Goal: Information Seeking & Learning: Check status

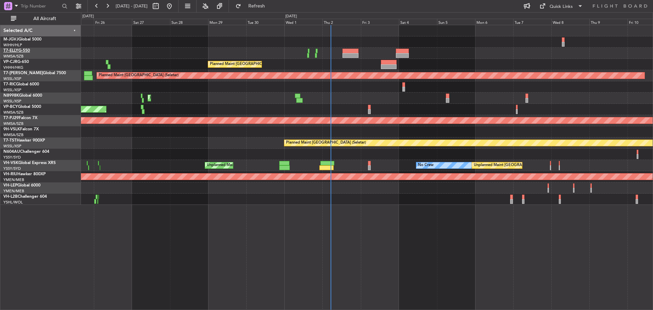
click at [24, 52] on link "T7-ELLY G-550" at bounding box center [16, 51] width 27 height 4
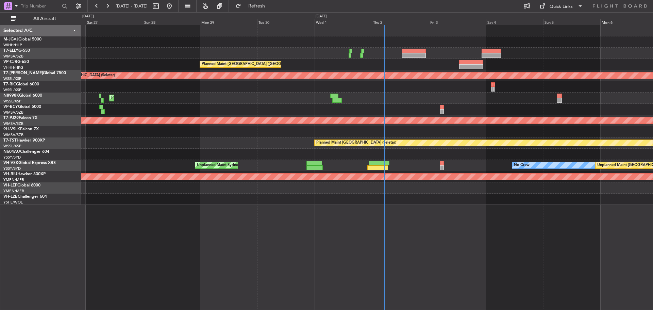
click at [258, 80] on div "Planned Maint [GEOGRAPHIC_DATA] (Seletar)" at bounding box center [367, 75] width 572 height 11
click at [36, 8] on input "text" at bounding box center [40, 6] width 39 height 10
click at [19, 4] on span at bounding box center [16, 5] width 8 height 9
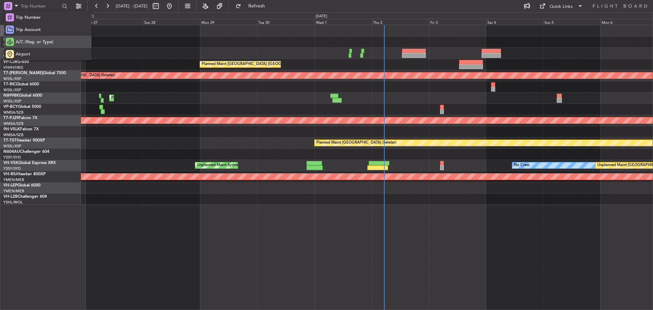
click at [27, 43] on span "A/C (Reg. or Type)" at bounding box center [35, 42] width 38 height 7
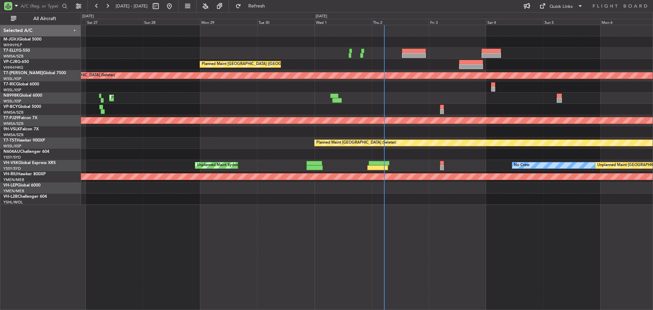
click at [35, 3] on input "text" at bounding box center [40, 6] width 39 height 10
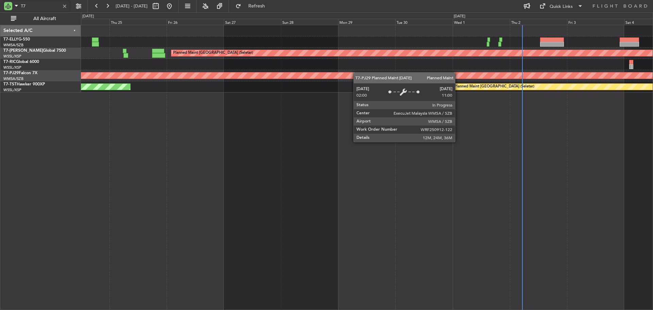
click at [361, 72] on div "Planned Maint [GEOGRAPHIC_DATA] (Seletar) AOG Maint [GEOGRAPHIC_DATA] ([GEOGRAP…" at bounding box center [367, 58] width 572 height 67
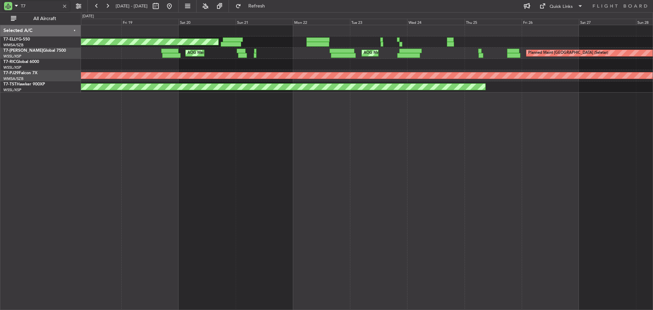
click at [343, 66] on div "Planned Maint [GEOGRAPHIC_DATA] ([GEOGRAPHIC_DATA] Intl) [PERSON_NAME] [GEOGRAP…" at bounding box center [367, 58] width 572 height 67
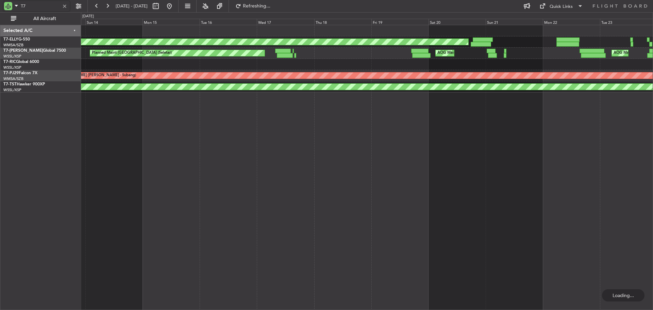
click at [447, 64] on div at bounding box center [367, 64] width 572 height 11
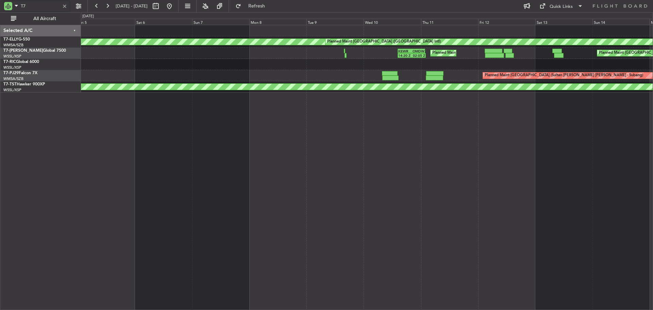
click at [532, 61] on div at bounding box center [367, 64] width 572 height 11
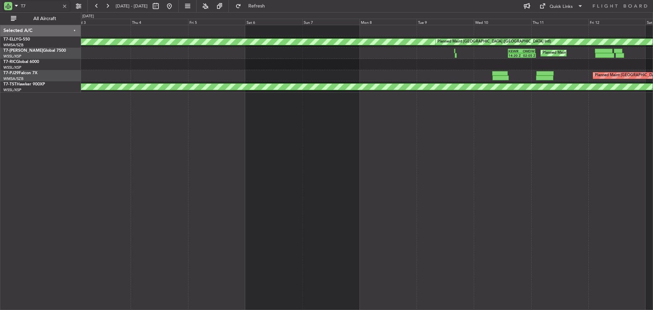
click at [317, 60] on div "[PERSON_NAME] [GEOGRAPHIC_DATA] (Dubai Intl) Planned Maint [GEOGRAPHIC_DATA] ([…" at bounding box center [367, 58] width 572 height 67
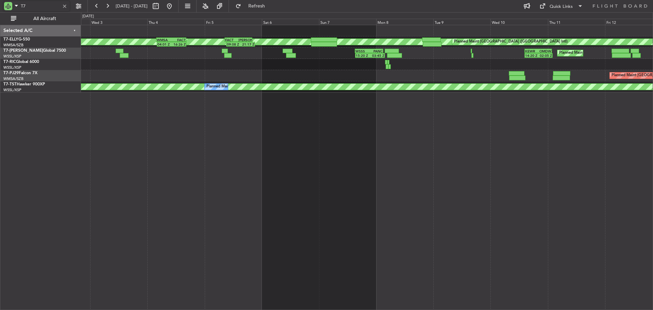
type input "T7"
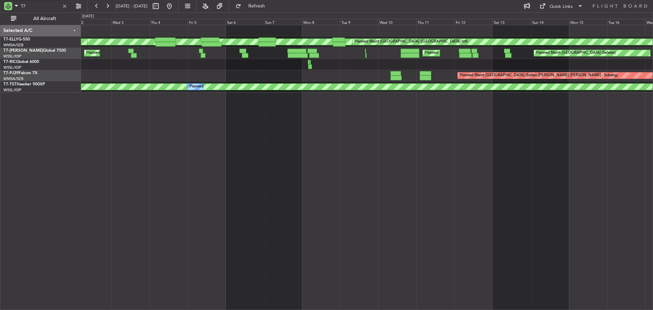
click at [441, 70] on div "Planned Maint [GEOGRAPHIC_DATA] (Sultan [PERSON_NAME] [PERSON_NAME] - Subang)" at bounding box center [367, 75] width 572 height 11
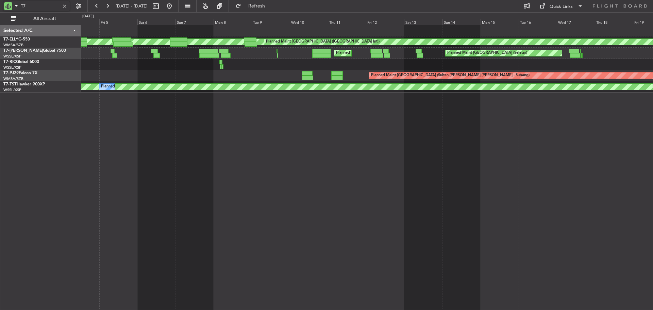
click at [352, 69] on div at bounding box center [367, 64] width 572 height 11
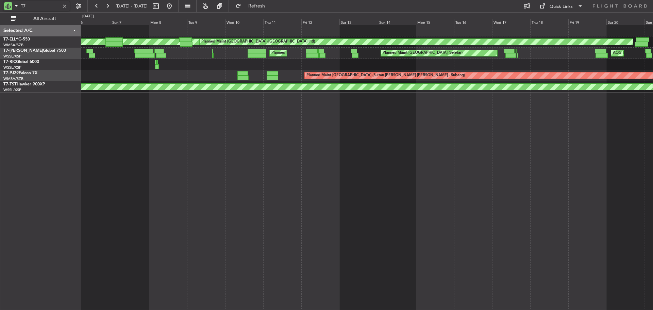
click at [343, 69] on div at bounding box center [367, 64] width 572 height 11
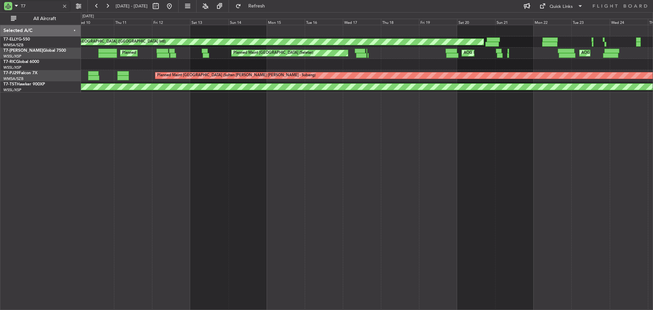
click at [329, 70] on div at bounding box center [367, 64] width 572 height 11
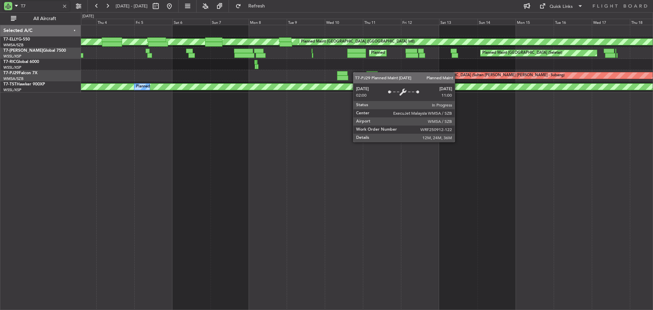
click at [460, 73] on div "[PERSON_NAME] [GEOGRAPHIC_DATA] (Dubai Intl) Planned Maint [GEOGRAPHIC_DATA] ([…" at bounding box center [367, 58] width 572 height 67
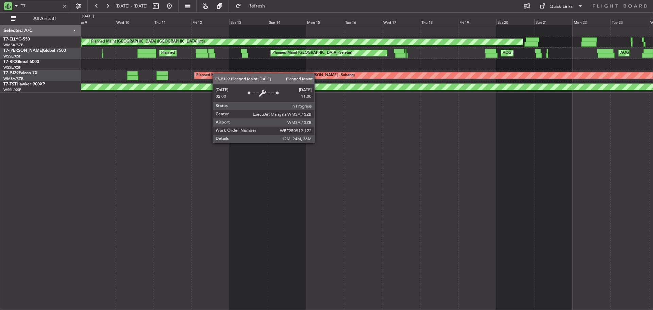
click at [212, 73] on div "[PERSON_NAME] [GEOGRAPHIC_DATA] (Dubai Intl) Planned Maint [GEOGRAPHIC_DATA] ([…" at bounding box center [367, 58] width 572 height 67
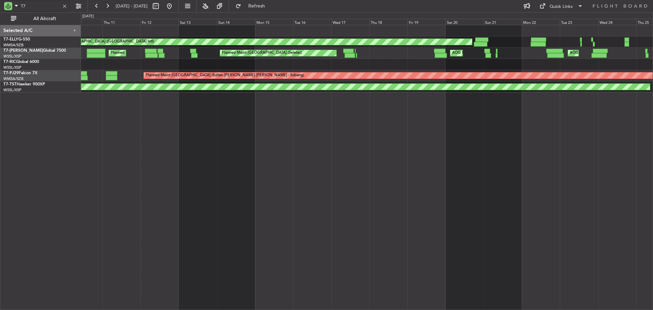
click at [171, 86] on div "[PERSON_NAME] [GEOGRAPHIC_DATA] (Dubai Intl) Planned Maint [GEOGRAPHIC_DATA] ([…" at bounding box center [367, 58] width 572 height 67
